Goal: Task Accomplishment & Management: Complete application form

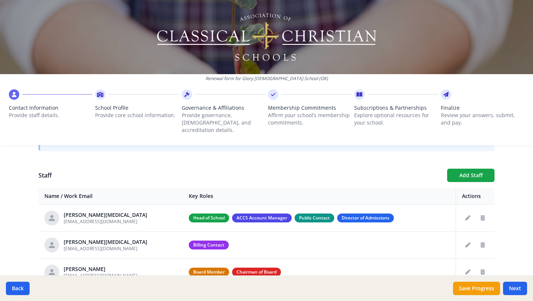
scroll to position [283, 0]
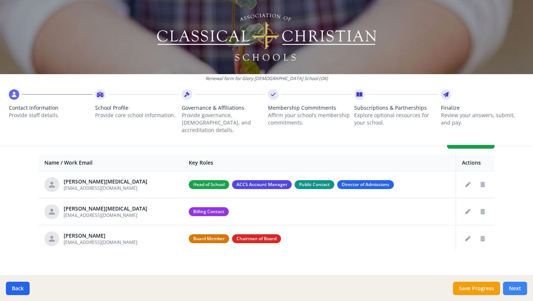
click at [514, 287] on button "Next" at bounding box center [515, 287] width 24 height 13
type input "[PHONE_NUMBER]"
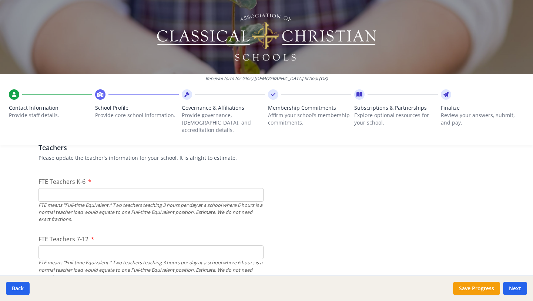
scroll to position [446, 0]
click at [101, 186] on input "FTE Teachers K-6" at bounding box center [151, 193] width 225 height 14
type input "5"
click at [61, 244] on input "FTE Teachers 7-12" at bounding box center [151, 251] width 225 height 14
type input "6"
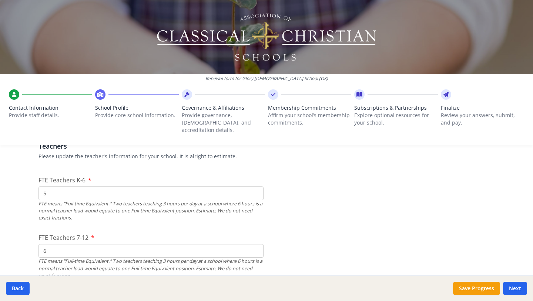
drag, startPoint x: 46, startPoint y: 186, endPoint x: 40, endPoint y: 185, distance: 6.7
click at [40, 186] on input "5" at bounding box center [151, 193] width 225 height 14
click at [47, 186] on input "5" at bounding box center [151, 193] width 225 height 14
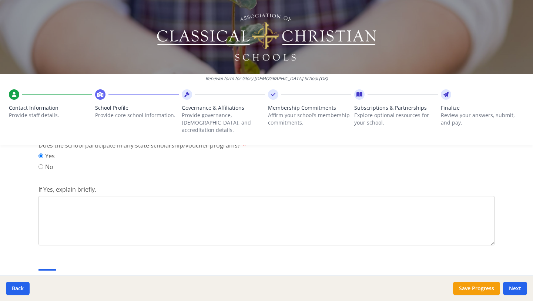
scroll to position [988, 0]
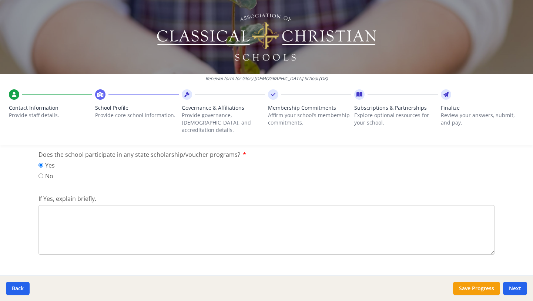
type input "6"
click at [75, 205] on textarea "If Yes, explain briefly." at bounding box center [267, 230] width 456 height 50
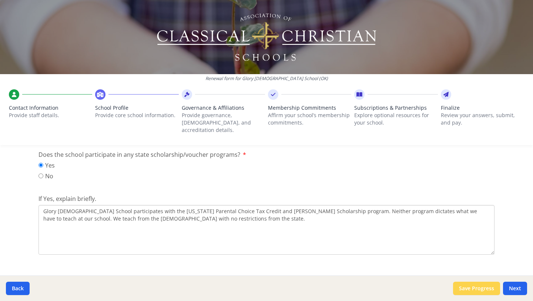
type textarea "Glory [DEMOGRAPHIC_DATA] School participates with the [US_STATE] Parental Choic…"
click at [478, 288] on button "Save Progress" at bounding box center [476, 287] width 47 height 13
type input "[PHONE_NUMBER]"
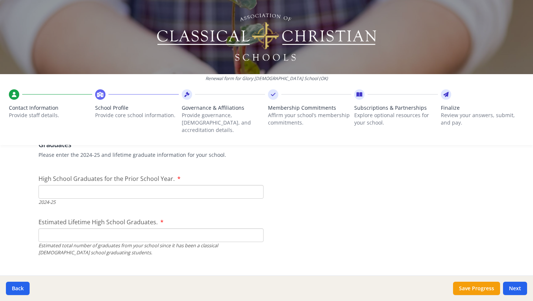
scroll to position [1132, 0]
click at [137, 184] on input "High School Graduates for the Prior School Year." at bounding box center [151, 191] width 225 height 14
type input "0"
click at [84, 227] on input "Estimated Lifetime High School Graduates." at bounding box center [151, 234] width 225 height 14
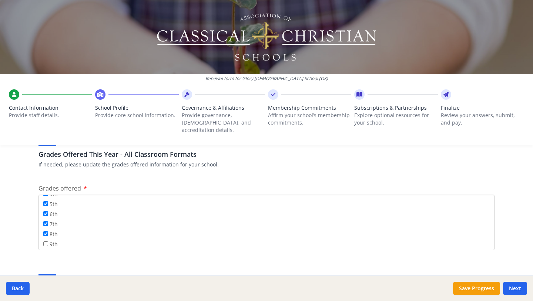
scroll to position [67, 0]
type input "0"
click at [44, 231] on input "9th" at bounding box center [45, 233] width 5 height 5
checkbox input "true"
click at [469, 288] on button "Save Progress" at bounding box center [476, 287] width 47 height 13
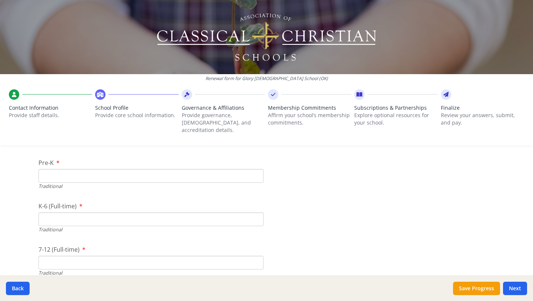
scroll to position [1619, 0]
click at [129, 169] on input "Pre-K" at bounding box center [151, 175] width 225 height 14
type input "10"
click at [54, 212] on input "K-6 (Full-time)" at bounding box center [151, 219] width 225 height 14
type input "39"
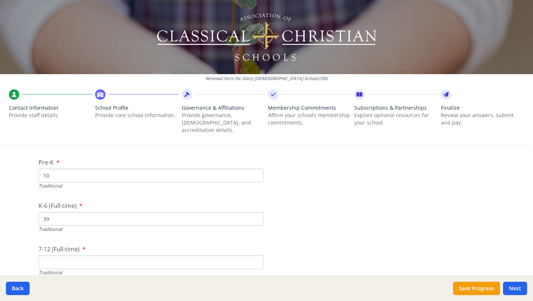
click at [50, 255] on input "7-12 (Full-time)" at bounding box center [151, 262] width 225 height 14
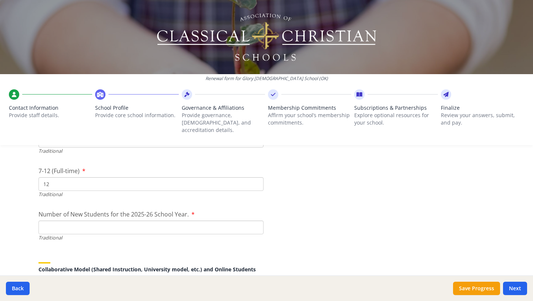
scroll to position [1699, 0]
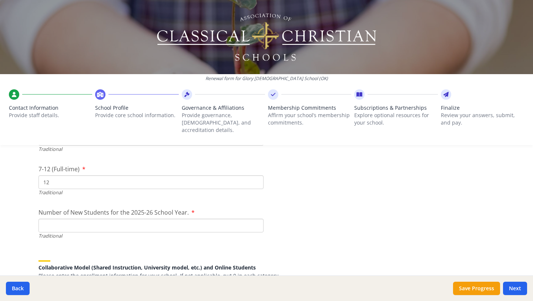
type input "12"
click at [151, 218] on input "Number of New Students for the 2025-26 School Year." at bounding box center [151, 225] width 225 height 14
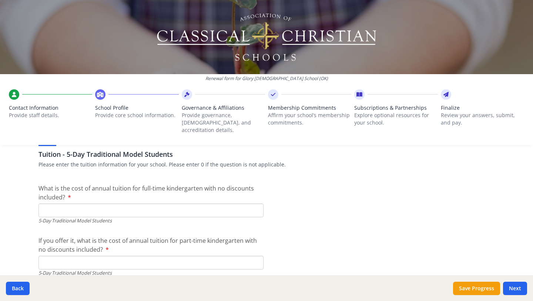
scroll to position [1998, 0]
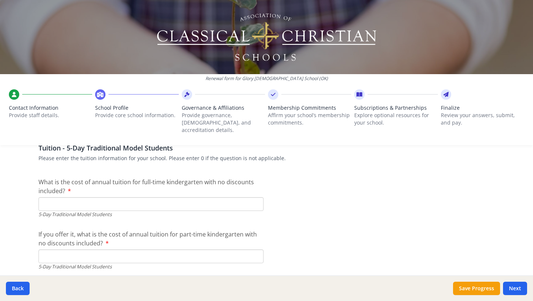
type input "31"
click at [64, 197] on input "What is the cost of annual tuition for full-time kindergarten with no discounts…" at bounding box center [151, 204] width 225 height 14
type input "$7 000"
click at [64, 254] on input "If you offer it, what is the cost of annual tuition for part-time kindergarten …" at bounding box center [151, 256] width 225 height 14
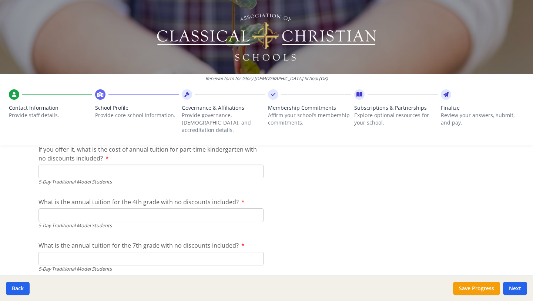
scroll to position [2083, 0]
click at [61, 209] on input "What is the annual tuition for the 4th grade with no discounts included?" at bounding box center [151, 214] width 225 height 14
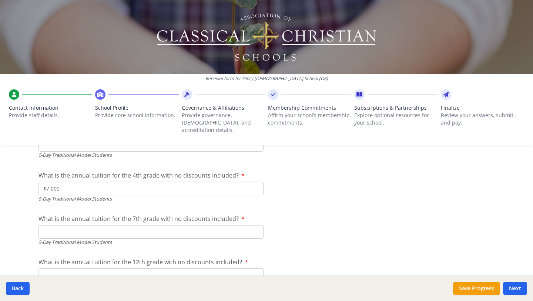
scroll to position [2110, 0]
type input "$7 000"
click at [86, 224] on input "What is the annual tuition for the 7th grade with no discounts included?" at bounding box center [151, 231] width 225 height 14
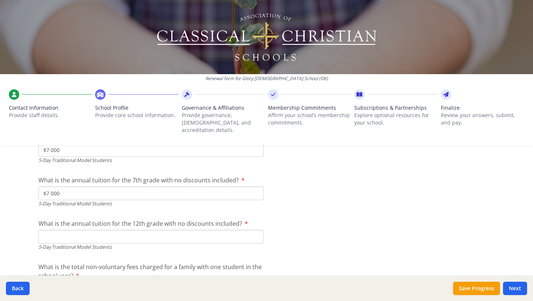
scroll to position [2148, 0]
type input "$7 000"
click at [72, 230] on input "What is the annual tuition for the 12th grade with no discounts included?" at bounding box center [151, 236] width 225 height 14
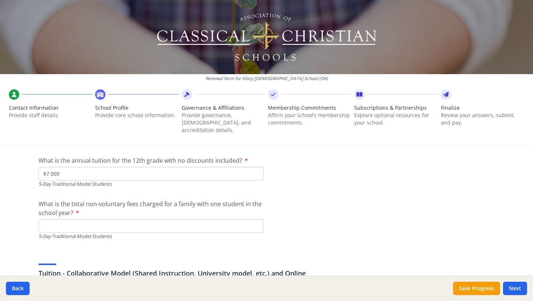
scroll to position [2225, 0]
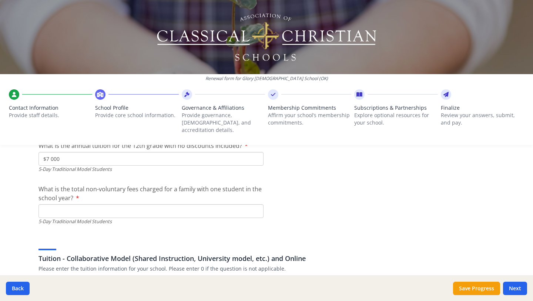
type input "$7 000"
click at [89, 206] on input "What is the total non-voluntary fees charged for a family with one student in t…" at bounding box center [151, 211] width 225 height 14
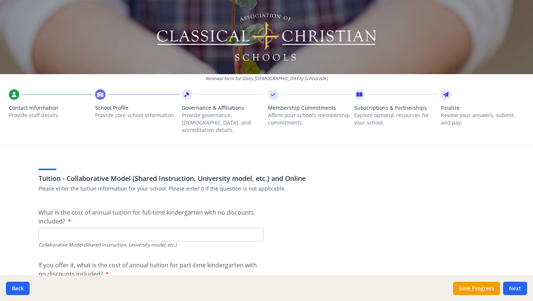
scroll to position [2306, 0]
type input "$540"
click at [474, 289] on button "Save Progress" at bounding box center [476, 287] width 47 height 13
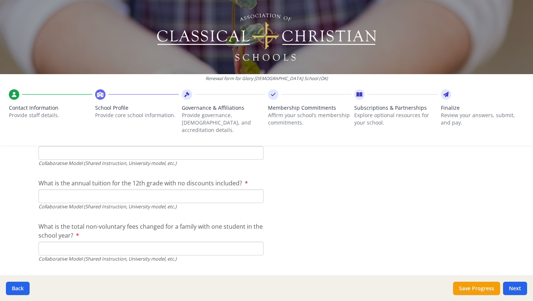
scroll to position [2536, 0]
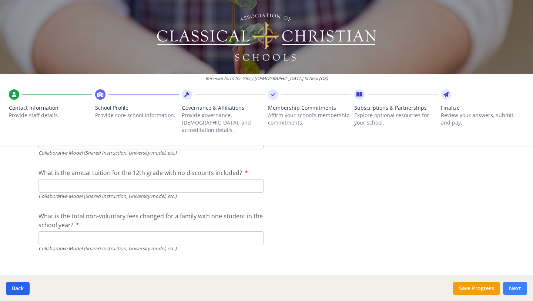
click at [515, 288] on button "Next" at bounding box center [515, 287] width 24 height 13
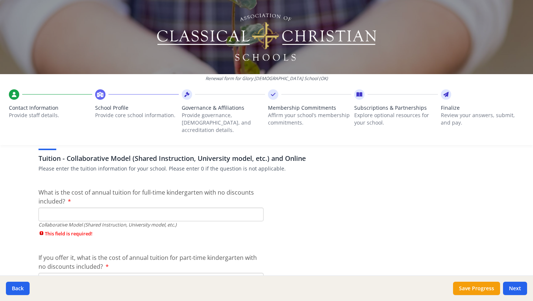
scroll to position [2380, 0]
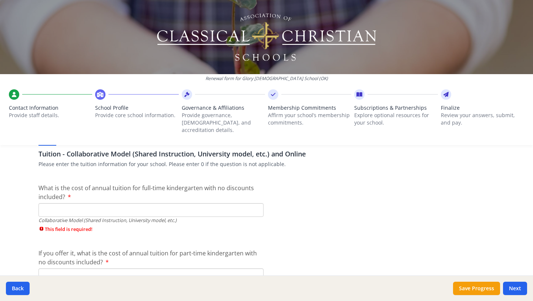
click at [61, 203] on input "What is the cost of annual tuition for full-time kindergarten with no discounts…" at bounding box center [151, 210] width 225 height 14
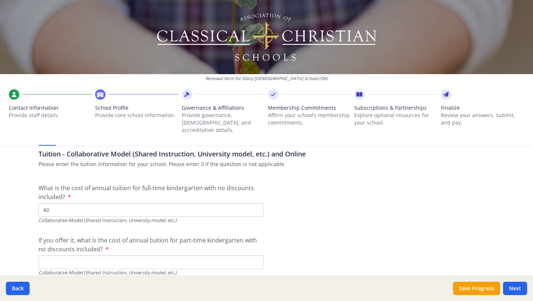
type input "$0"
click at [68, 257] on input "If you offer it, what is the cost of annual tuition for part-time kindergarten …" at bounding box center [151, 262] width 225 height 14
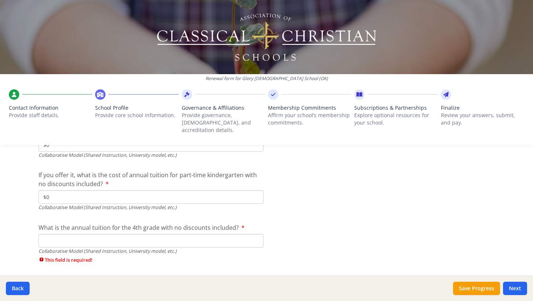
scroll to position [2459, 0]
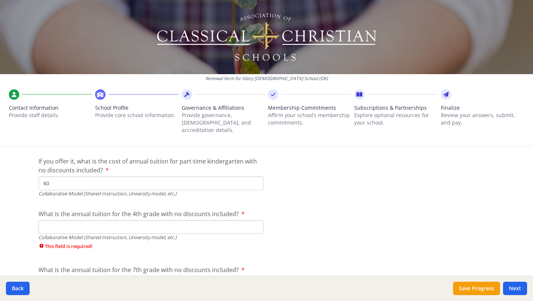
type input "$0"
click at [92, 224] on input "What is the annual tuition for the 4th grade with no discounts included?" at bounding box center [151, 227] width 225 height 14
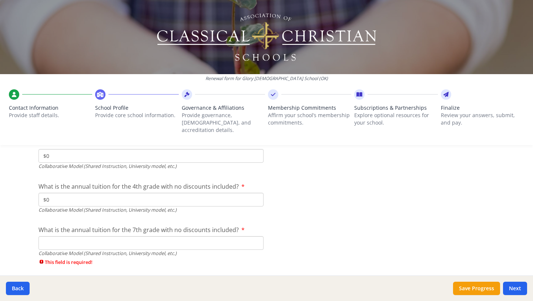
scroll to position [2507, 0]
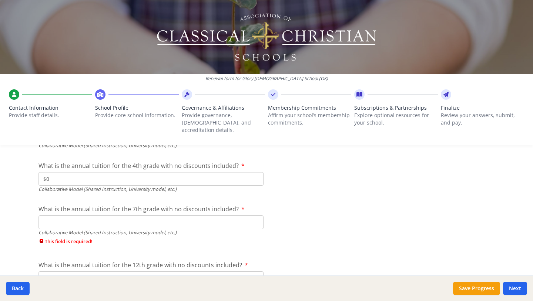
type input "$0"
click at [83, 215] on input "What is the annual tuition for the 7th grade with no discounts included?" at bounding box center [151, 222] width 225 height 14
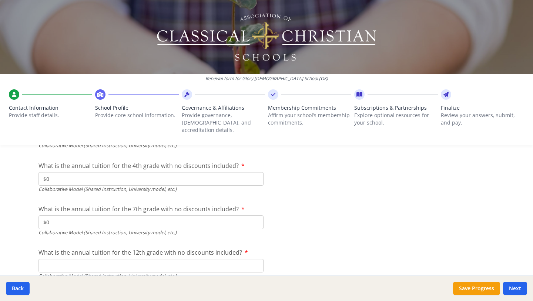
scroll to position [2521, 0]
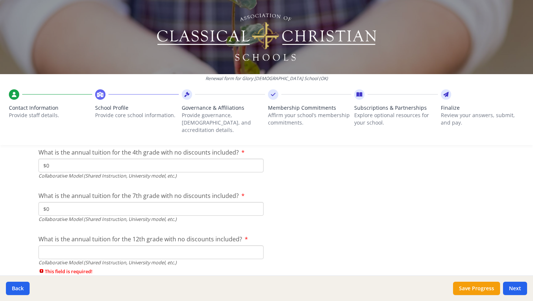
type input "$0"
click at [72, 245] on input "What is the annual tuition for the 12th grade with no discounts included?" at bounding box center [151, 252] width 225 height 14
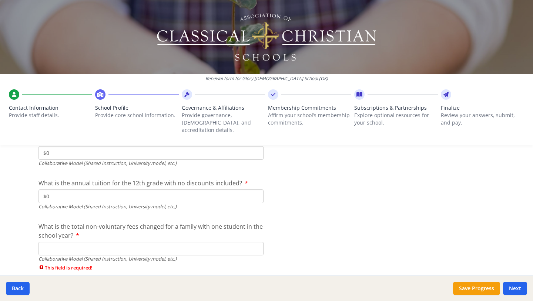
scroll to position [2582, 0]
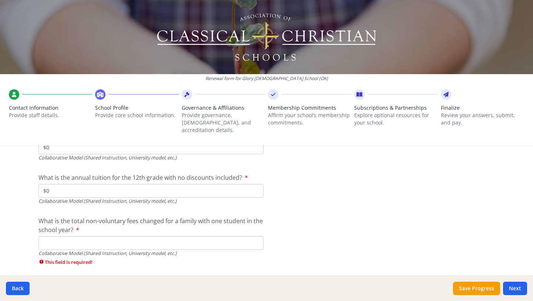
type input "$0"
click at [480, 290] on button "Save Progress" at bounding box center [476, 287] width 47 height 13
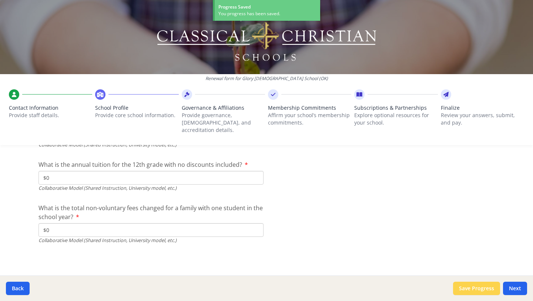
scroll to position [2532, 0]
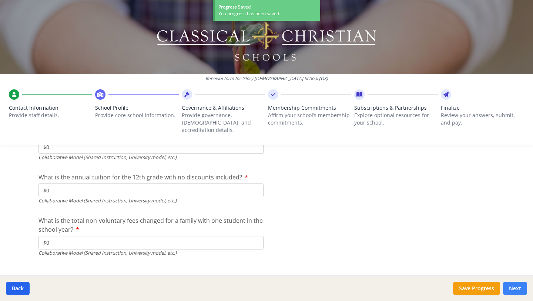
click at [514, 286] on button "Next" at bounding box center [515, 287] width 24 height 13
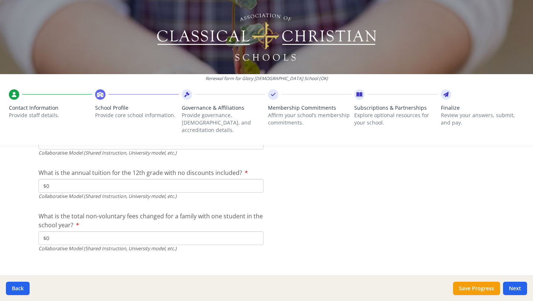
scroll to position [2578, 0]
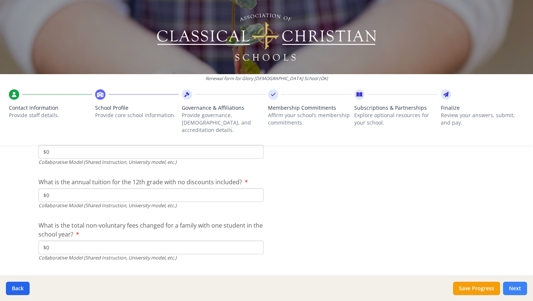
click at [514, 287] on button "Next" at bounding box center [515, 287] width 24 height 13
click at [515, 287] on button "Next" at bounding box center [515, 287] width 24 height 13
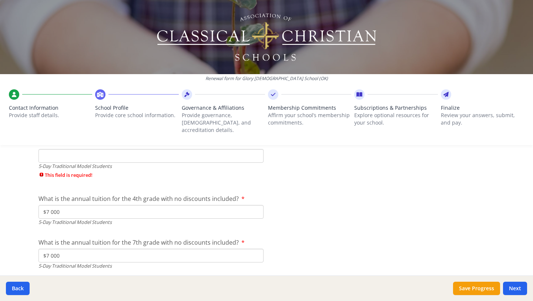
scroll to position [2107, 0]
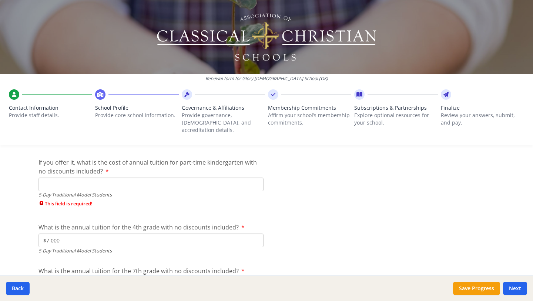
click at [84, 181] on input "If you offer it, what is the cost of annual tuition for part-time kindergarten …" at bounding box center [151, 184] width 225 height 14
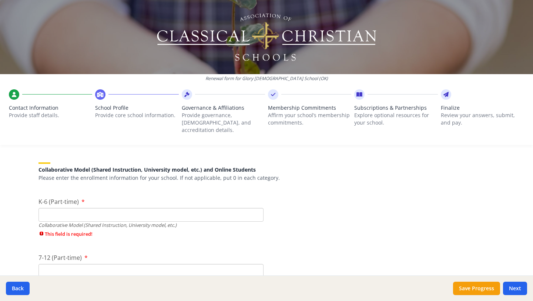
scroll to position [1801, 0]
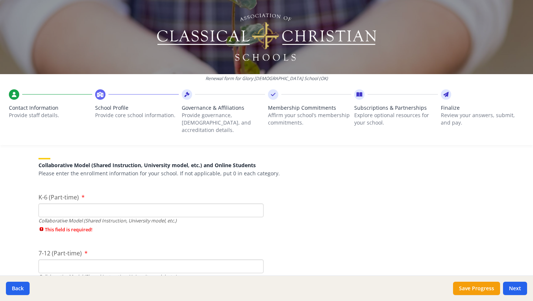
type input "$0"
click at [103, 203] on input "K-6 (Part-time)" at bounding box center [151, 210] width 225 height 14
type input "0"
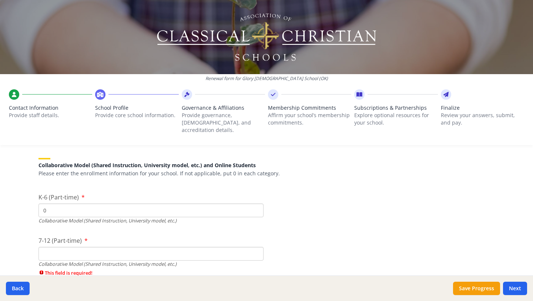
click at [110, 252] on input "7-12 (Part-time)" at bounding box center [151, 254] width 225 height 14
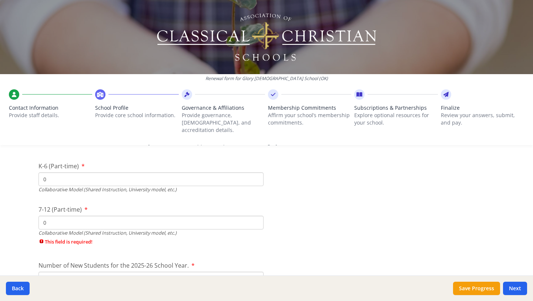
scroll to position [1834, 0]
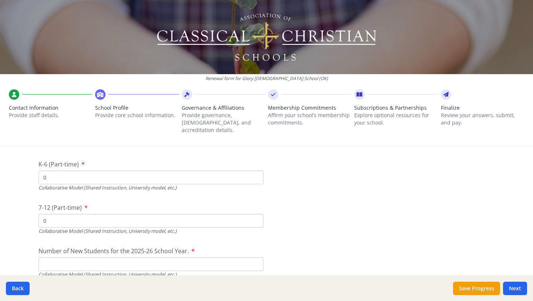
type input "0"
click at [105, 258] on input "Number of New Students for the 2025-26 School Year." at bounding box center [151, 264] width 225 height 14
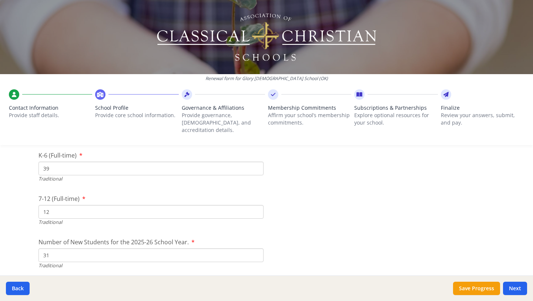
scroll to position [1669, 0]
type input "0"
click at [512, 287] on button "Next" at bounding box center [515, 287] width 24 height 13
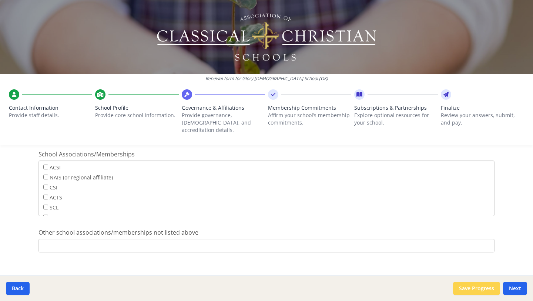
click at [474, 288] on button "Save Progress" at bounding box center [476, 287] width 47 height 13
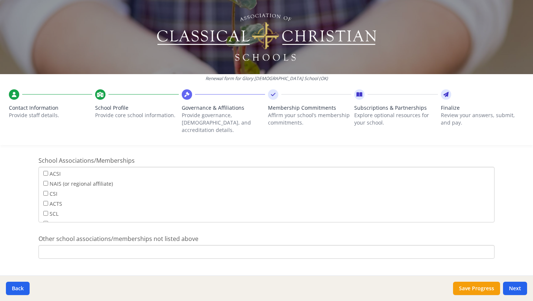
scroll to position [465, 0]
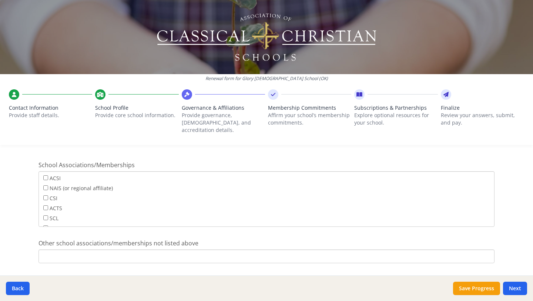
click at [173, 250] on input "Other school associations/memberships not listed above" at bounding box center [267, 256] width 456 height 14
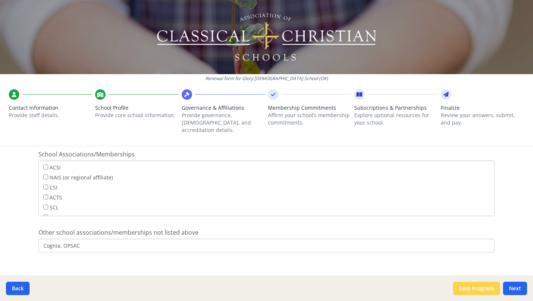
type input "Cognia, OPSAC"
click at [475, 292] on button "Save Progress" at bounding box center [476, 287] width 47 height 13
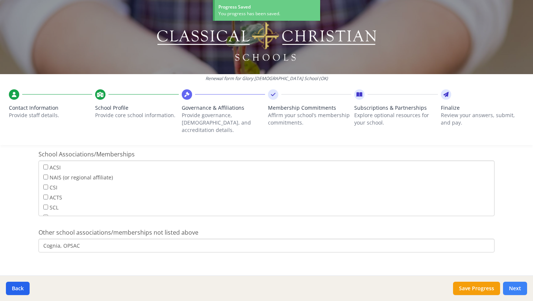
click at [511, 287] on button "Next" at bounding box center [515, 287] width 24 height 13
